Goal: Information Seeking & Learning: Learn about a topic

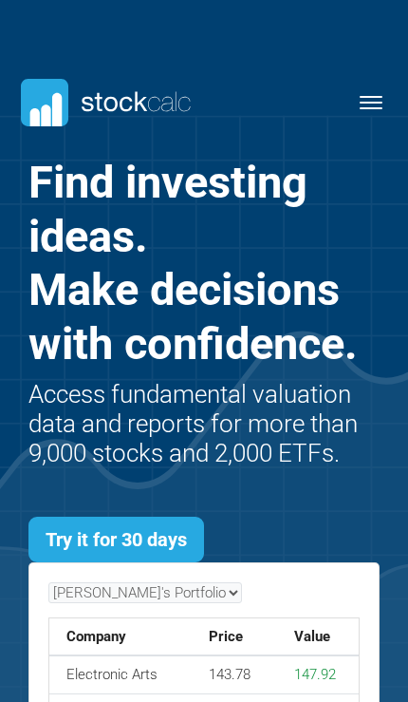
scroll to position [498, 408]
click at [375, 105] on button "Toggle navigation" at bounding box center [371, 102] width 47 height 23
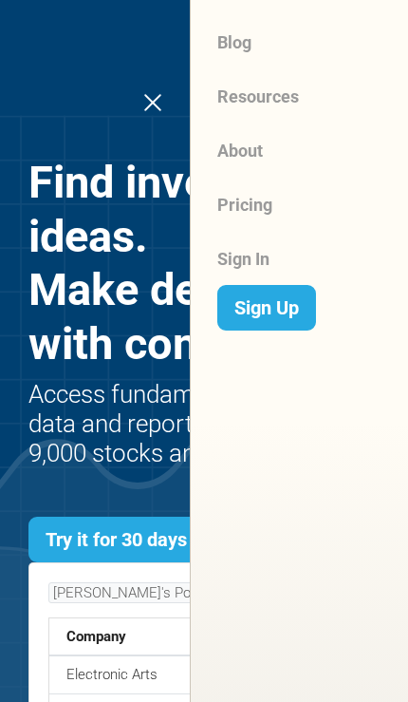
click at [254, 257] on link "Sign In" at bounding box center [313, 259] width 193 height 54
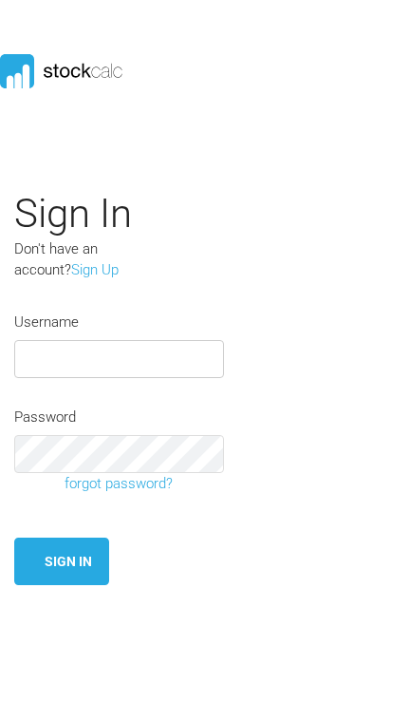
type input "Jsavoie"
click at [62, 557] on button "Sign In" at bounding box center [61, 561] width 95 height 48
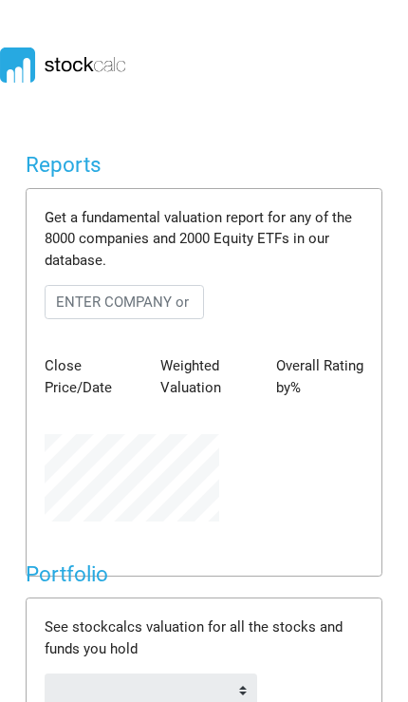
click at [77, 549] on div "Get a fundamental valuation report for any of the 8000 companies and 2000 Equit…" at bounding box center [204, 382] width 355 height 386
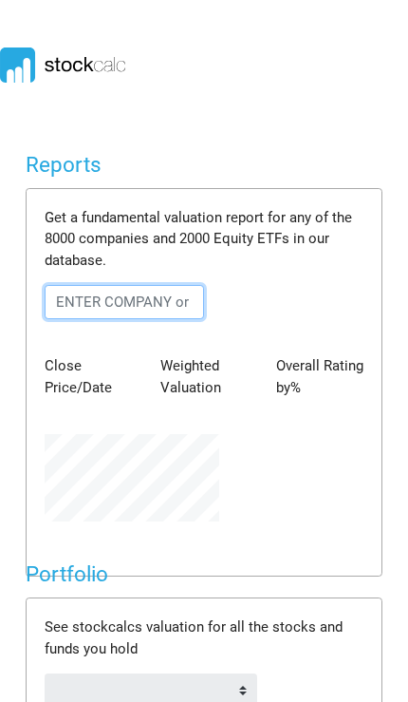
click at [156, 294] on input "text" at bounding box center [125, 302] width 160 height 34
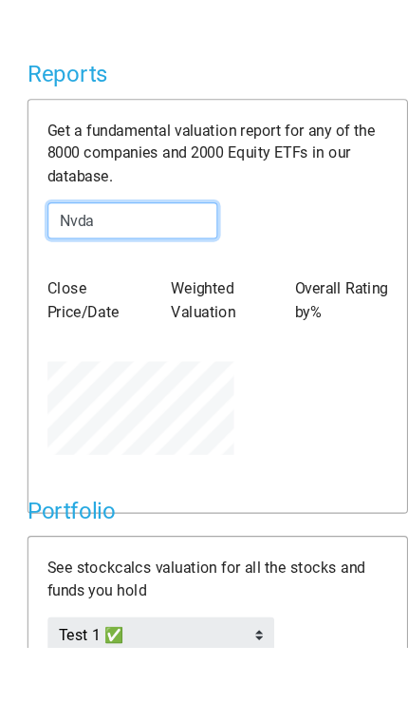
type input "Nvda"
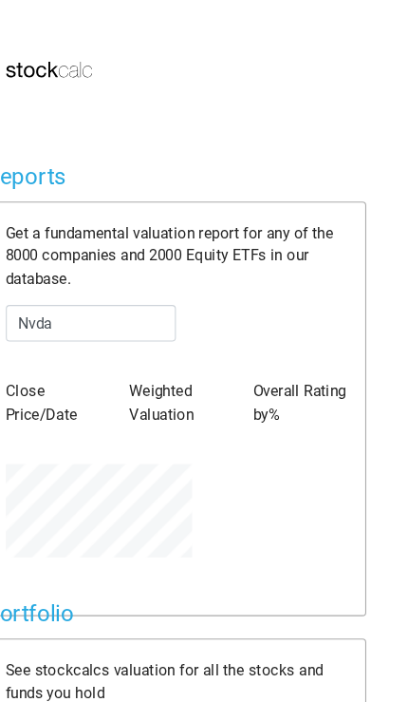
scroll to position [0, 18]
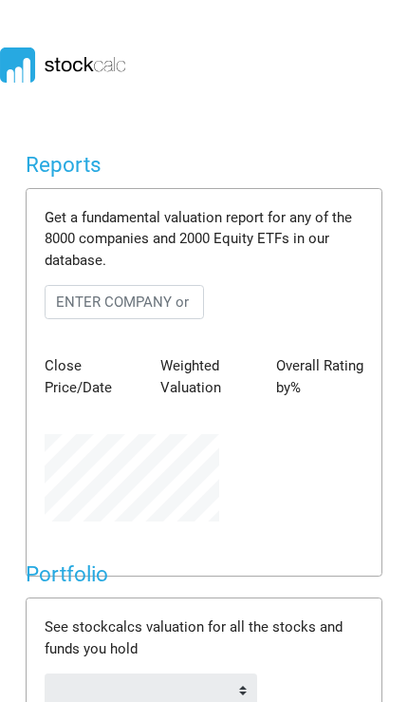
scroll to position [87, 203]
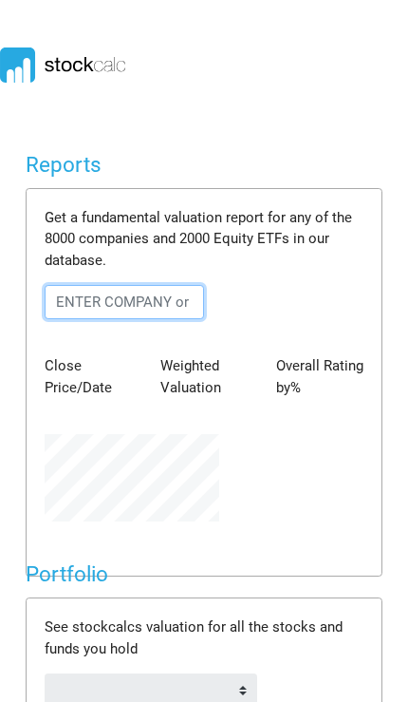
click at [158, 309] on input "text" at bounding box center [125, 302] width 160 height 34
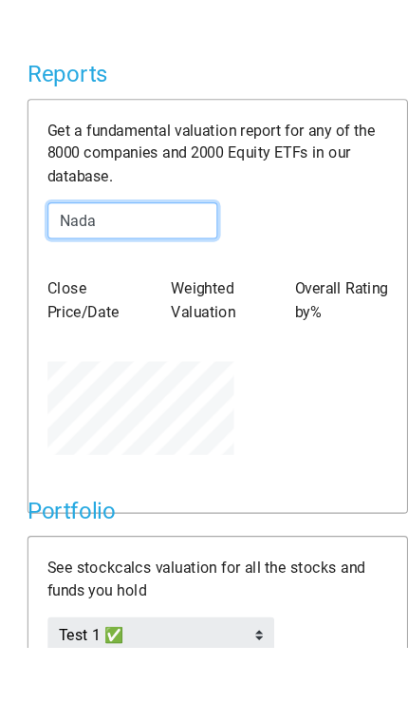
click at [168, 285] on input "Nada" at bounding box center [125, 302] width 160 height 34
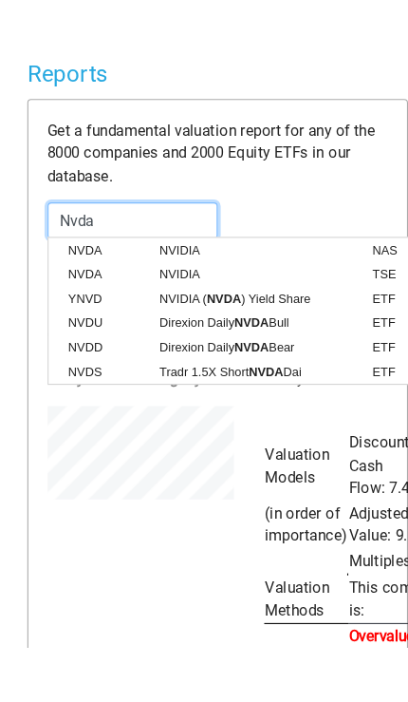
scroll to position [949073, 949283]
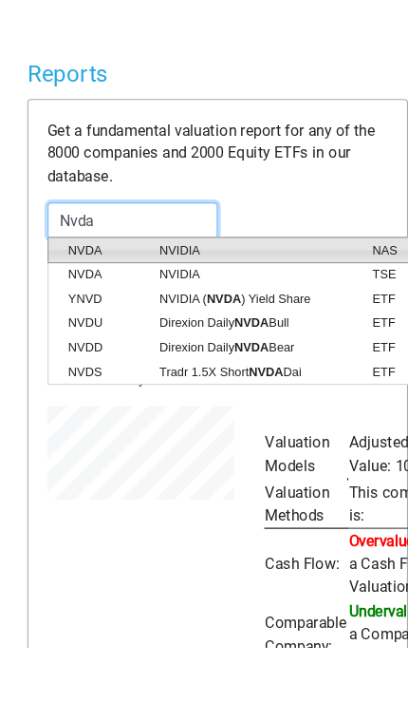
click at [370, 321] on span "NAS" at bounding box center [363, 329] width 57 height 17
type input "NVDA:NAS"
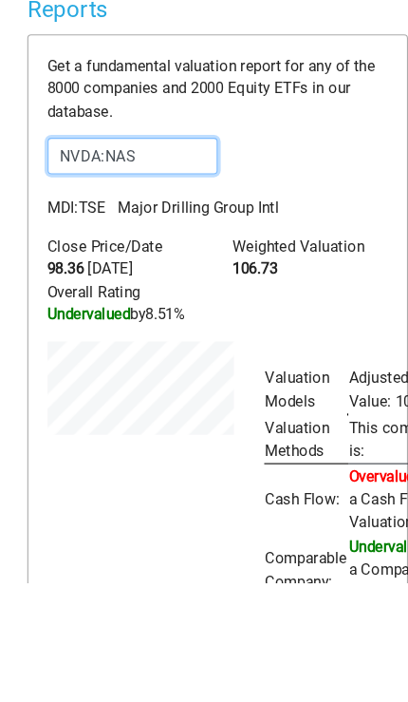
scroll to position [353, 203]
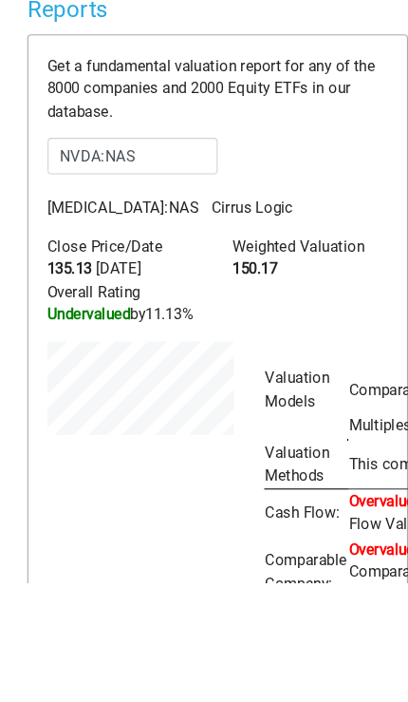
click at [332, 189] on div "Get a fundamental valuation report for any of the 8000 companies and 2000 Equit…" at bounding box center [204, 574] width 355 height 770
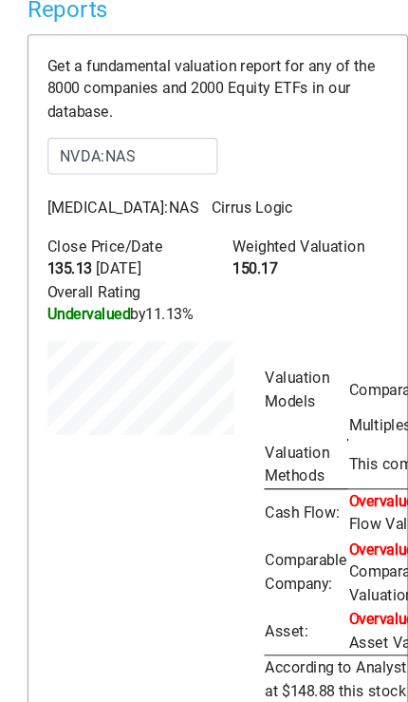
click at [333, 171] on div "Get a fundamental valuation report for any of the 8000 companies and 2000 Equit…" at bounding box center [204, 463] width 355 height 770
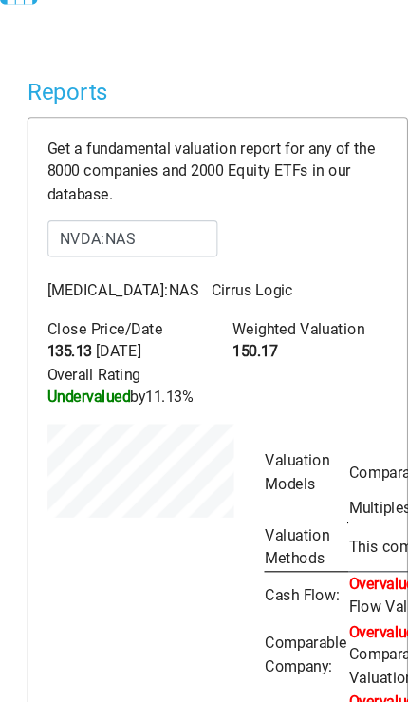
scroll to position [0, 0]
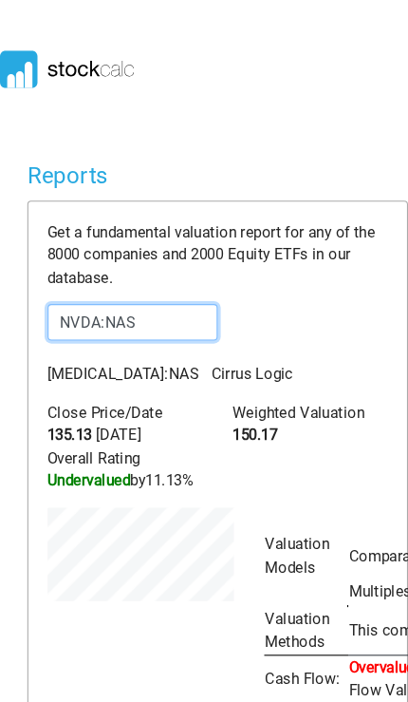
click at [170, 295] on input "NVDA:NAS" at bounding box center [125, 302] width 160 height 34
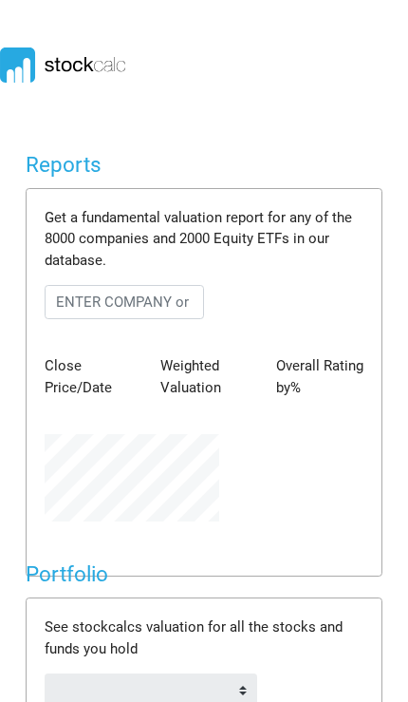
scroll to position [87, 203]
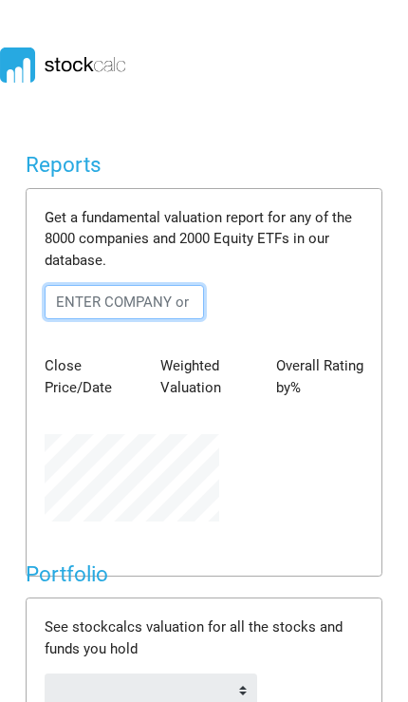
click at [163, 308] on input "text" at bounding box center [125, 302] width 160 height 34
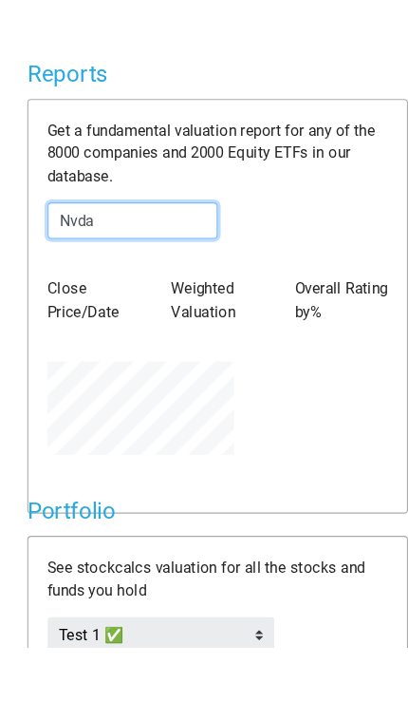
type input "Nvda"
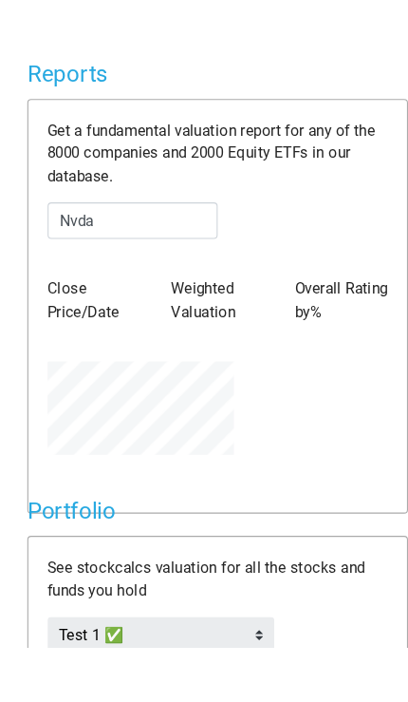
scroll to position [51, 0]
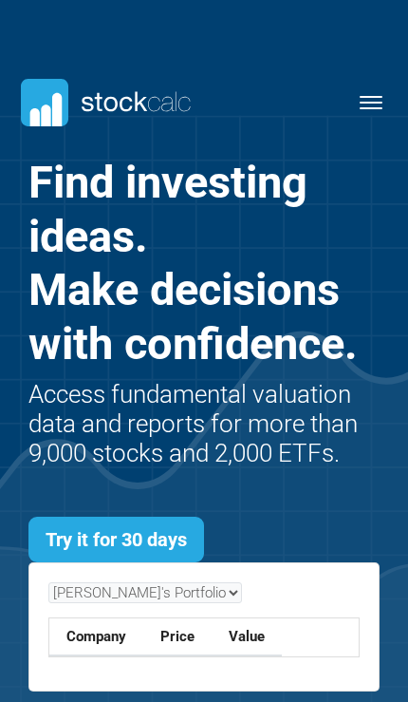
scroll to position [498, 408]
click at [370, 97] on span "Toggle navigation" at bounding box center [371, 97] width 23 height 2
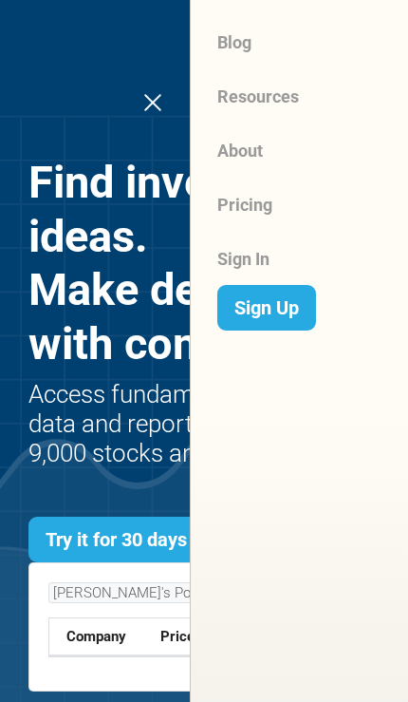
click at [267, 251] on link "Sign In" at bounding box center [313, 259] width 193 height 54
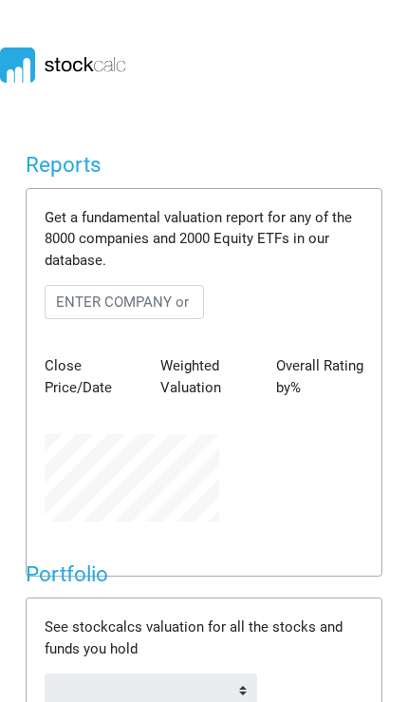
scroll to position [87, 203]
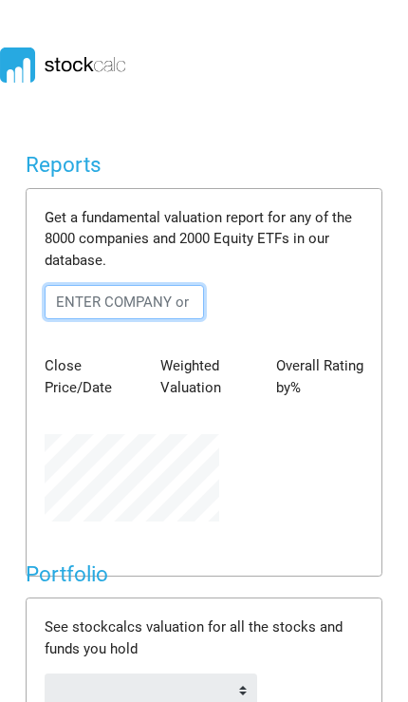
click at [135, 300] on input "text" at bounding box center [125, 302] width 160 height 34
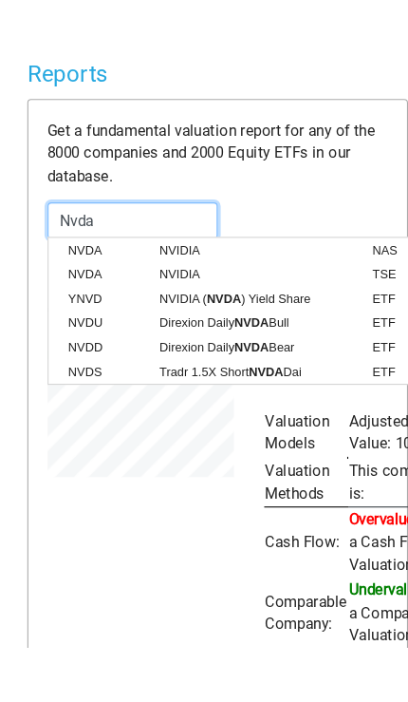
scroll to position [414, 203]
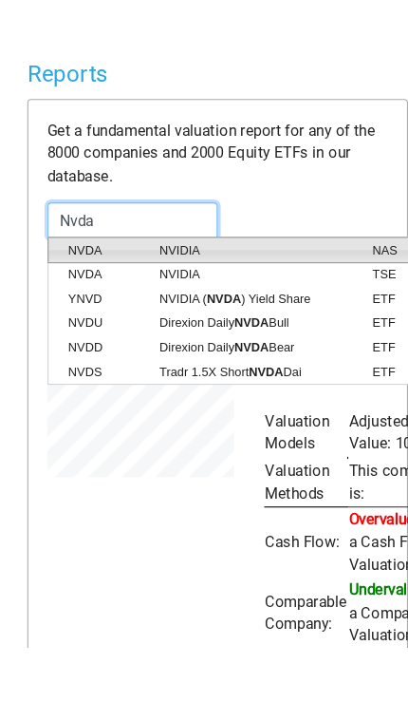
click at [178, 321] on span "NVIDIA" at bounding box center [235, 329] width 199 height 17
type input "NVDA:NAS"
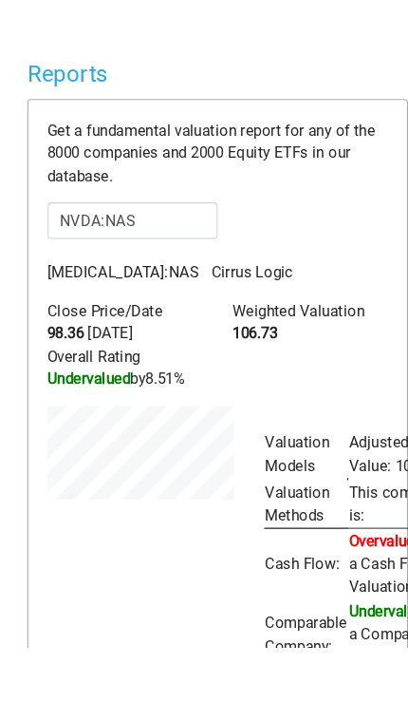
scroll to position [51, 0]
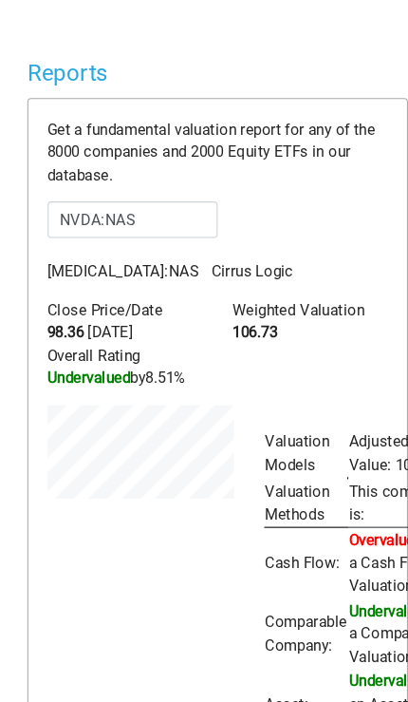
click at [271, 289] on p "[MEDICAL_DATA]:NAS Cirrus Logic" at bounding box center [204, 300] width 348 height 22
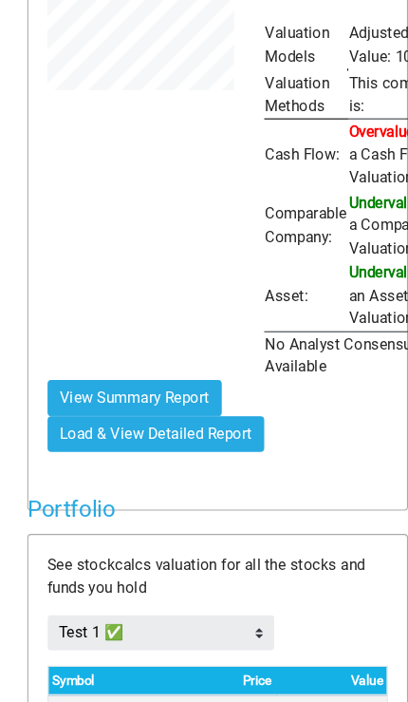
scroll to position [507, 0]
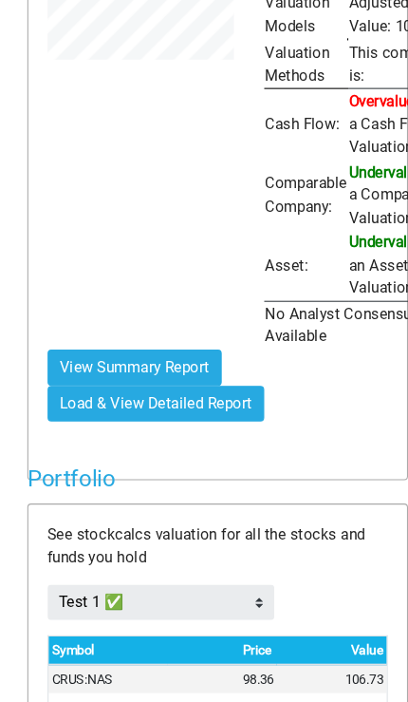
click at [175, 362] on button "View Summary Report" at bounding box center [127, 345] width 164 height 34
type input "NVDA:NAS"
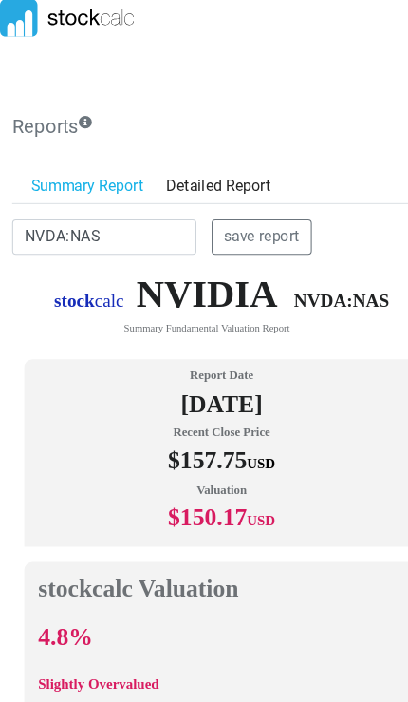
scroll to position [0, 0]
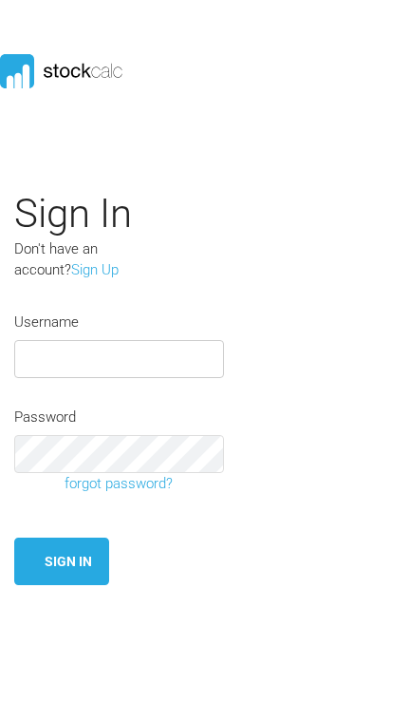
type input "Jsavoie"
click at [62, 557] on button "Sign In" at bounding box center [61, 561] width 95 height 48
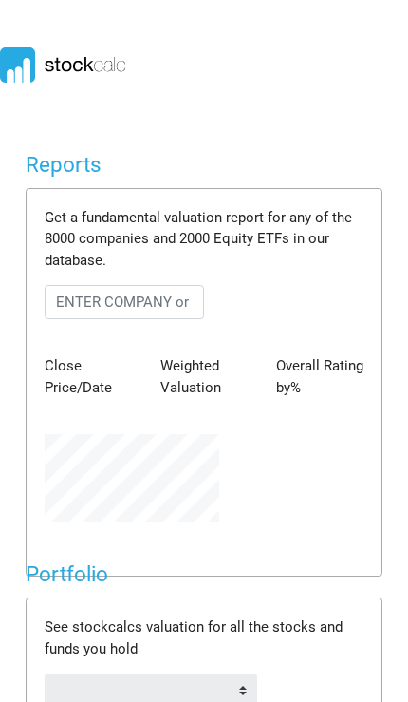
scroll to position [87, 203]
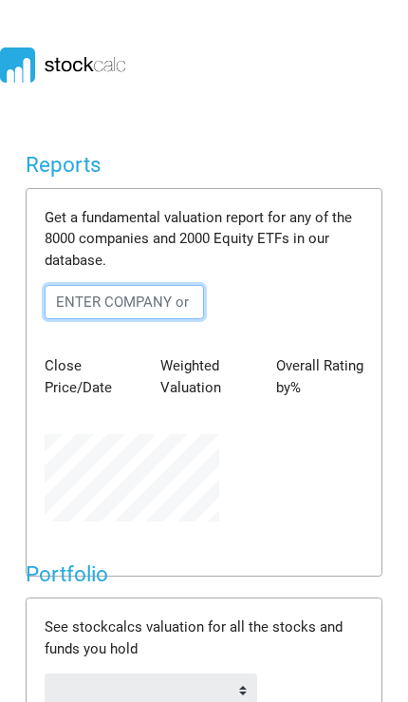
click at [169, 305] on input "text" at bounding box center [125, 302] width 160 height 34
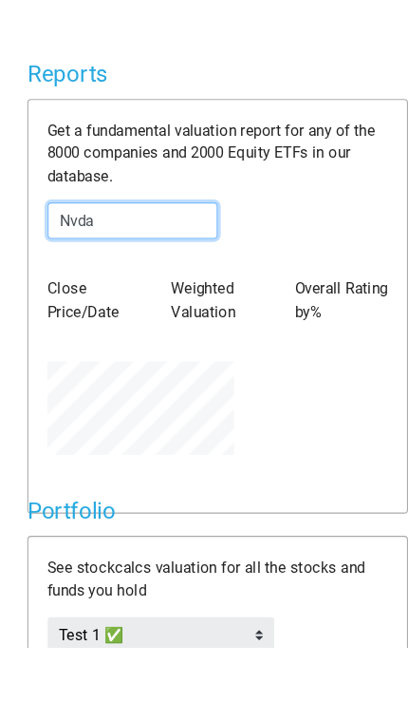
type input "Nvda"
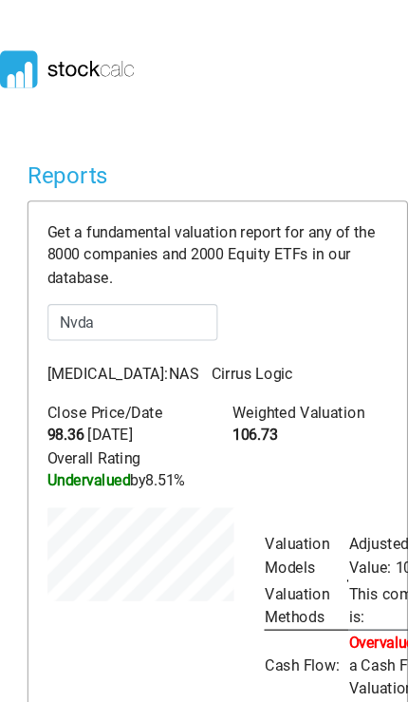
scroll to position [414, 203]
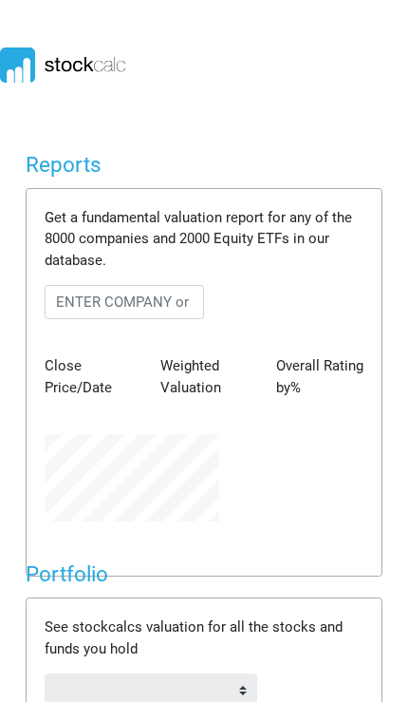
scroll to position [87, 203]
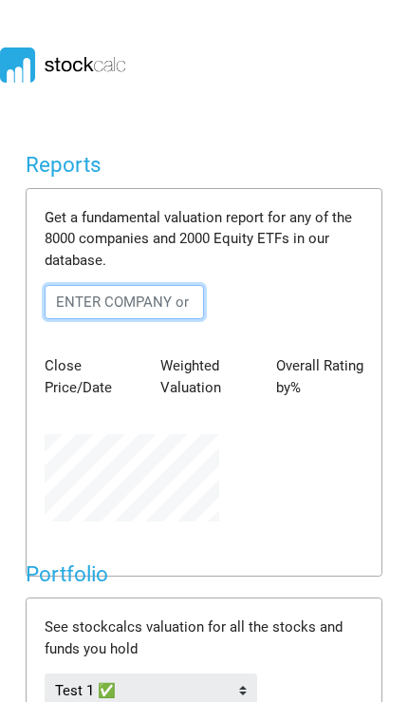
click at [159, 296] on input "text" at bounding box center [125, 302] width 160 height 34
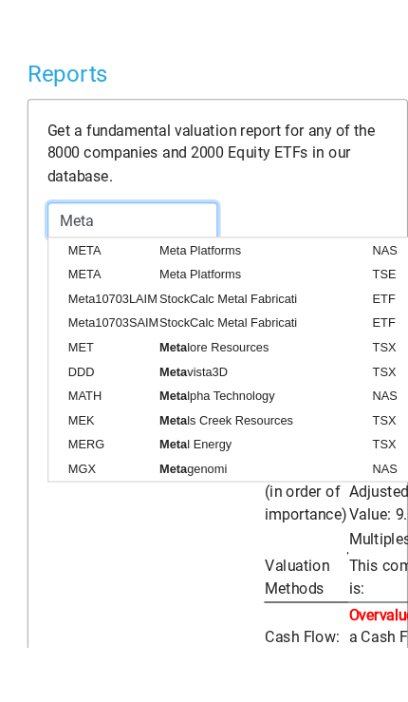
scroll to position [501, 203]
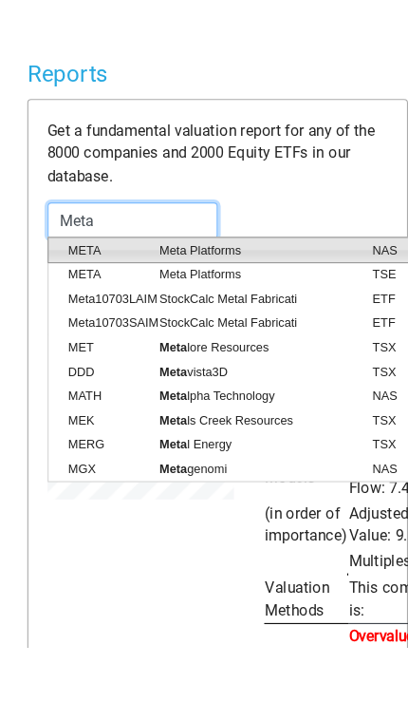
click at [213, 321] on span "Meta Platforms" at bounding box center [235, 329] width 199 height 17
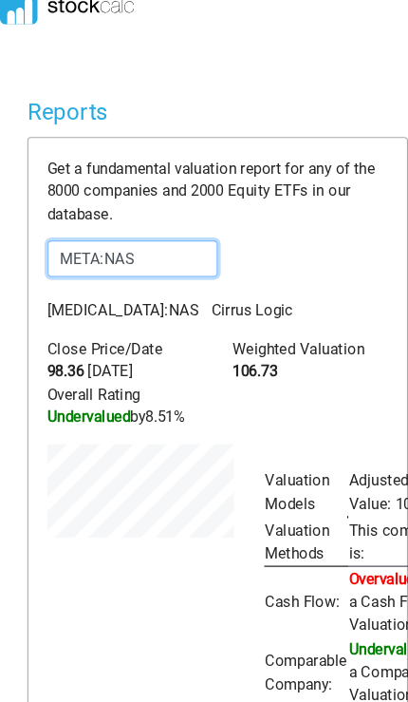
scroll to position [0, 0]
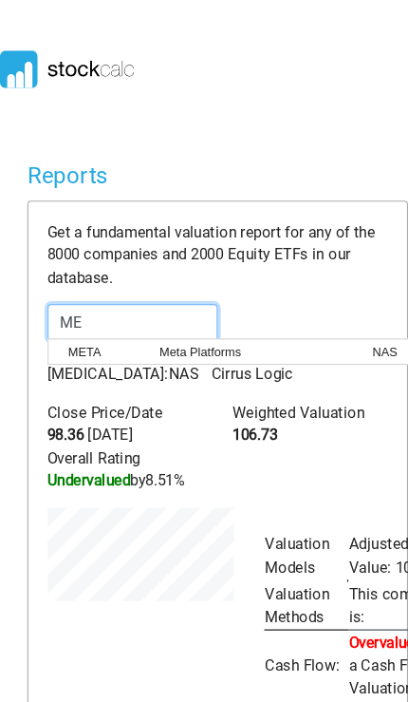
type input "M"
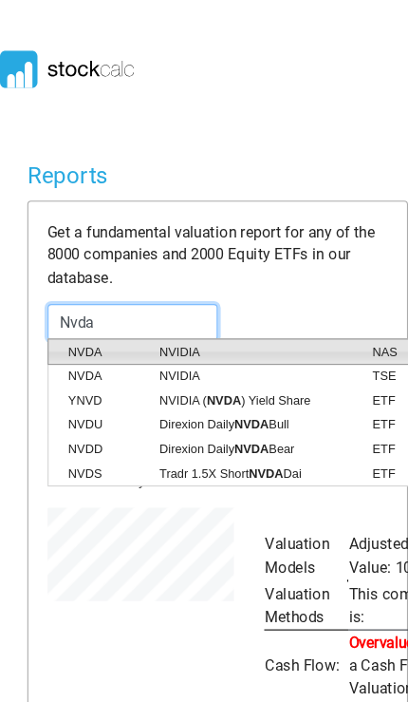
click at [188, 329] on span "NVIDIA" at bounding box center [235, 329] width 199 height 17
type input "NVDA:NAS"
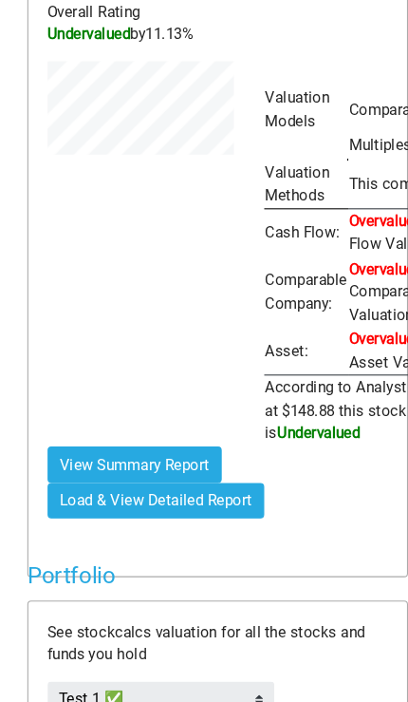
scroll to position [419, 0]
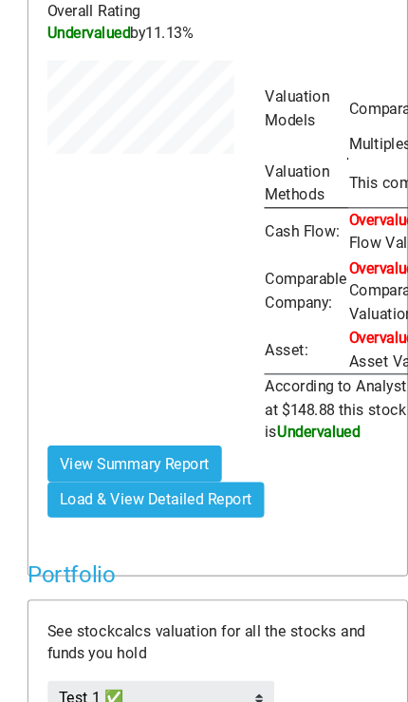
click at [220, 455] on button "Load & View Detailed Report" at bounding box center [147, 469] width 204 height 34
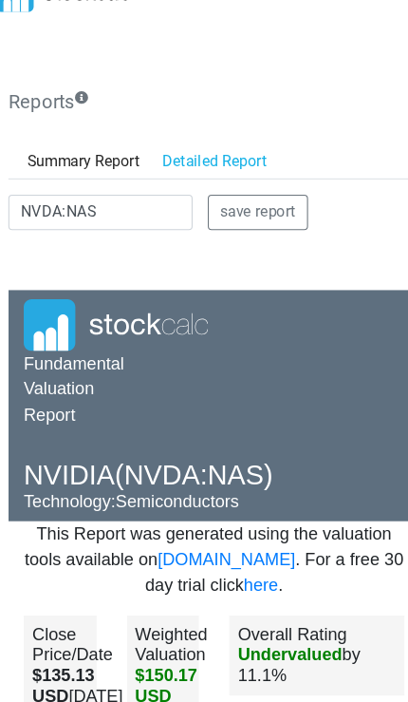
scroll to position [0, 0]
